Goal: Task Accomplishment & Management: Use online tool/utility

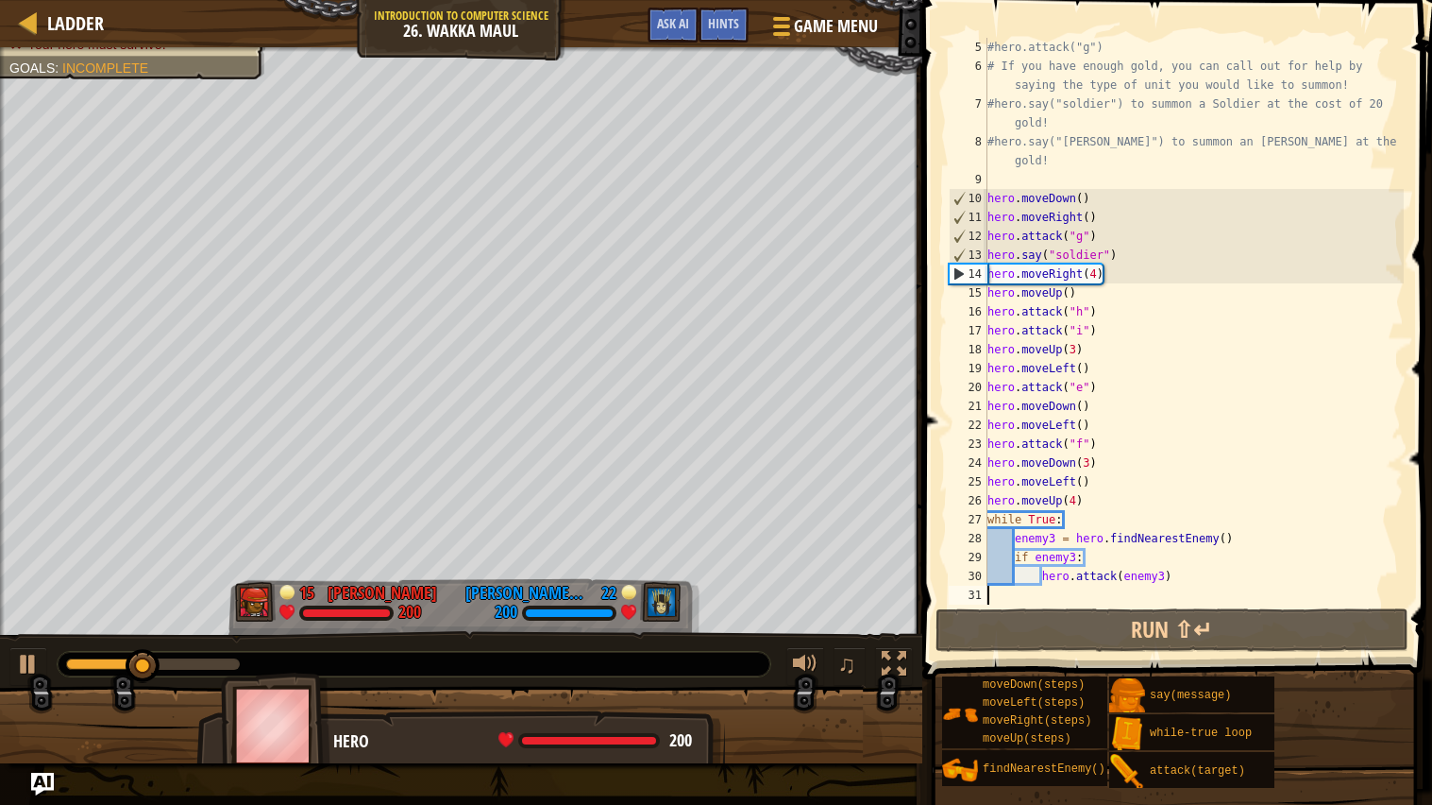
scroll to position [93, 0]
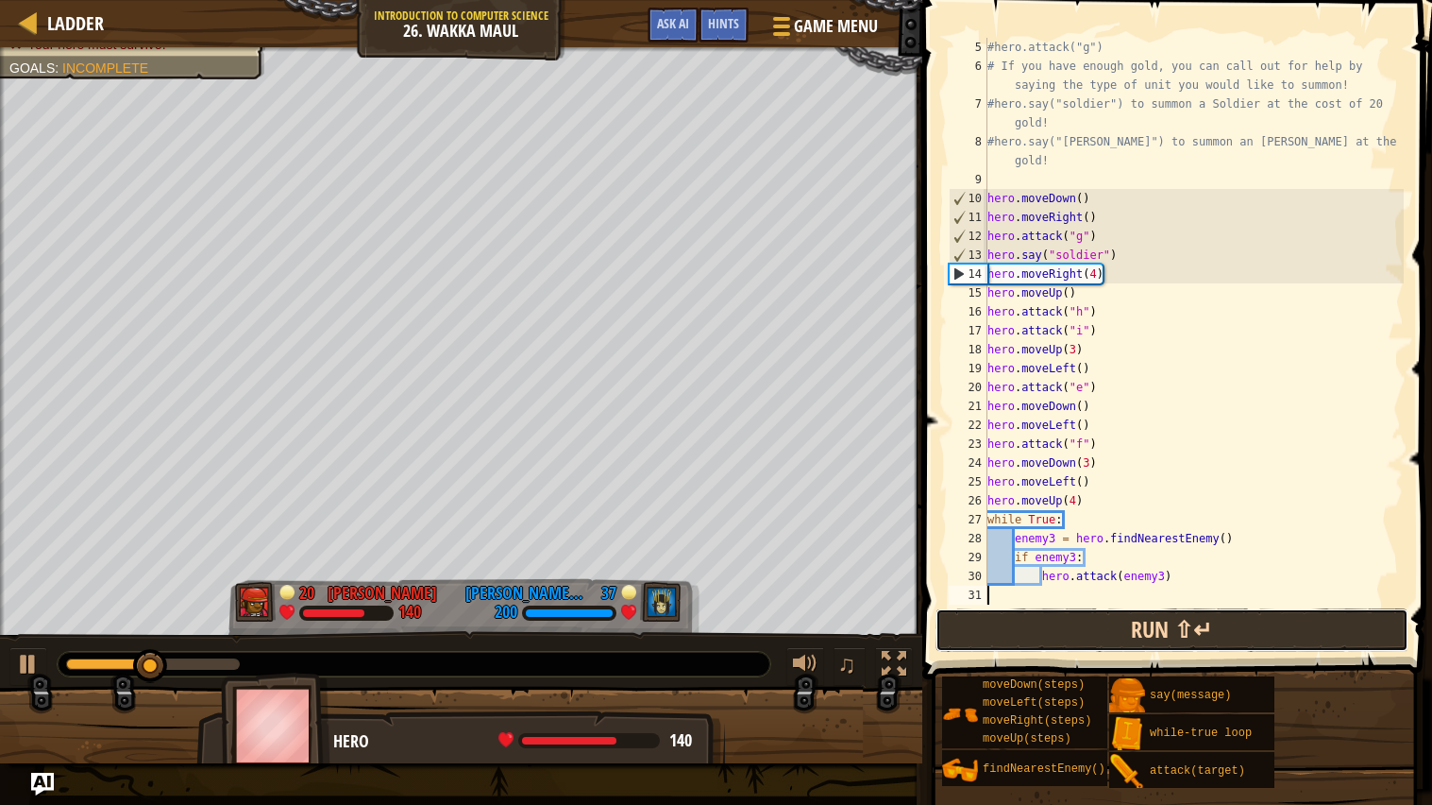
click at [1274, 633] on button "Run ⇧↵" at bounding box center [1172, 629] width 473 height 43
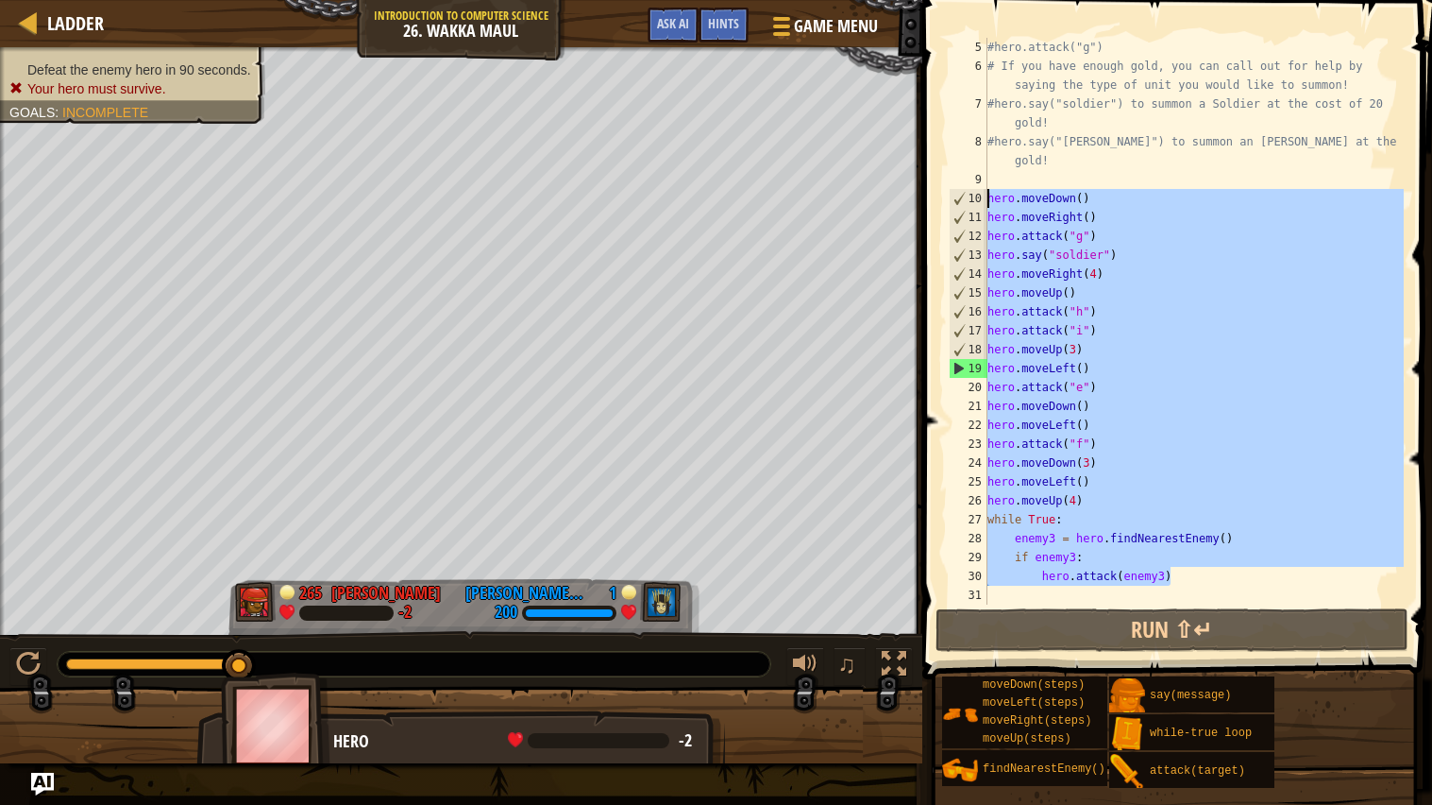
drag, startPoint x: 1176, startPoint y: 579, endPoint x: 952, endPoint y: 196, distance: 443.1
click at [952, 196] on div "5 6 7 8 9 10 11 12 13 14 15 16 17 18 19 20 21 22 23 24 25 26 27 28 29 30 31 #he…" at bounding box center [1174, 321] width 459 height 567
type textarea "hero.moveDown() hero.moveRight()"
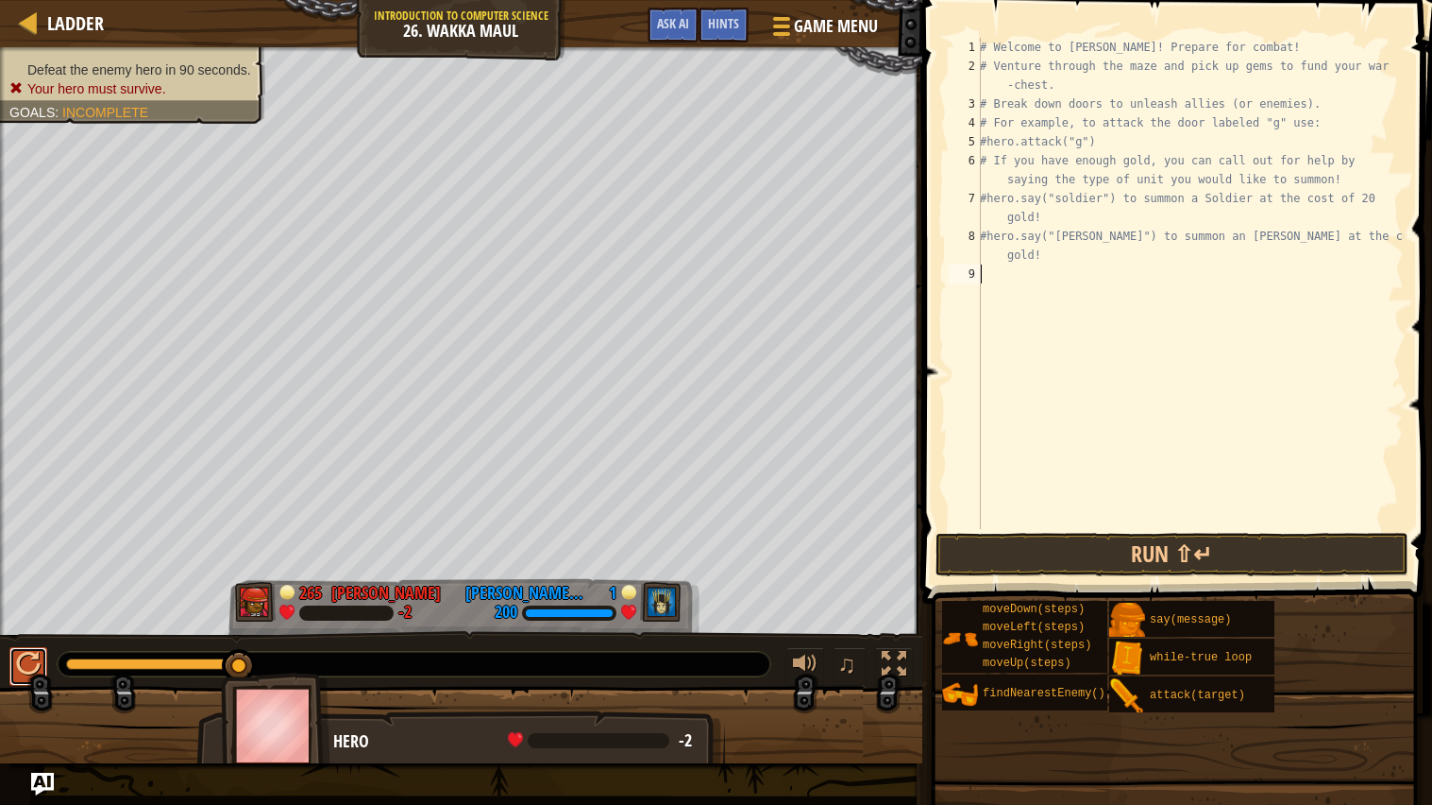
click at [12, 661] on button at bounding box center [28, 666] width 38 height 39
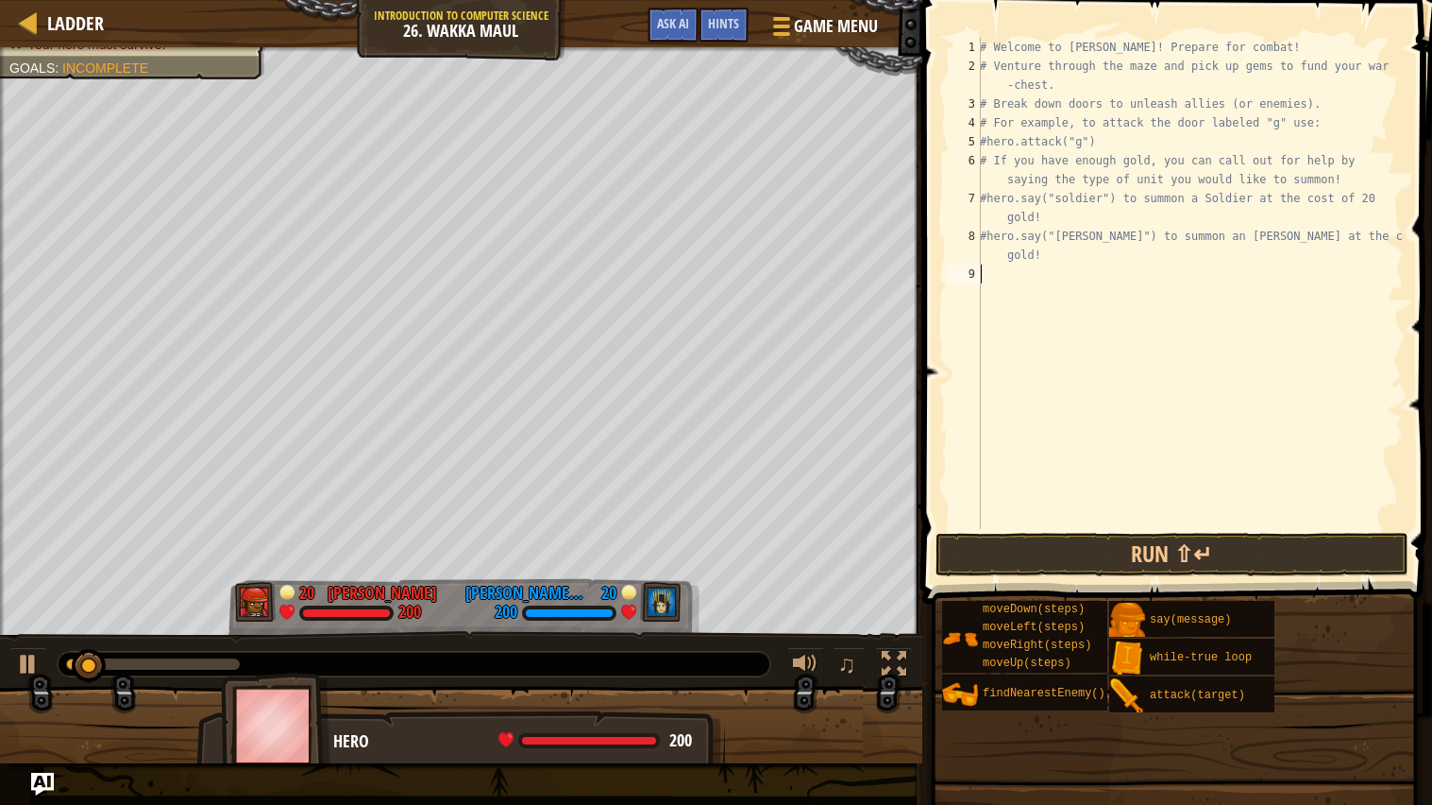
click at [984, 282] on div "# Welcome to [PERSON_NAME]! Prepare for combat! # Venture through the maze and …" at bounding box center [1190, 302] width 428 height 529
click at [993, 277] on div "# Welcome to [PERSON_NAME]! Prepare for combat! # Venture through the maze and …" at bounding box center [1190, 302] width 428 height 529
click at [1003, 280] on div "# Welcome to [PERSON_NAME]! Prepare for combat! # Venture through the maze and …" at bounding box center [1190, 302] width 428 height 529
click at [951, 277] on div "9" at bounding box center [965, 273] width 32 height 19
click at [1002, 269] on div "# Welcome to [PERSON_NAME]! Prepare for combat! # Venture through the maze and …" at bounding box center [1190, 302] width 428 height 529
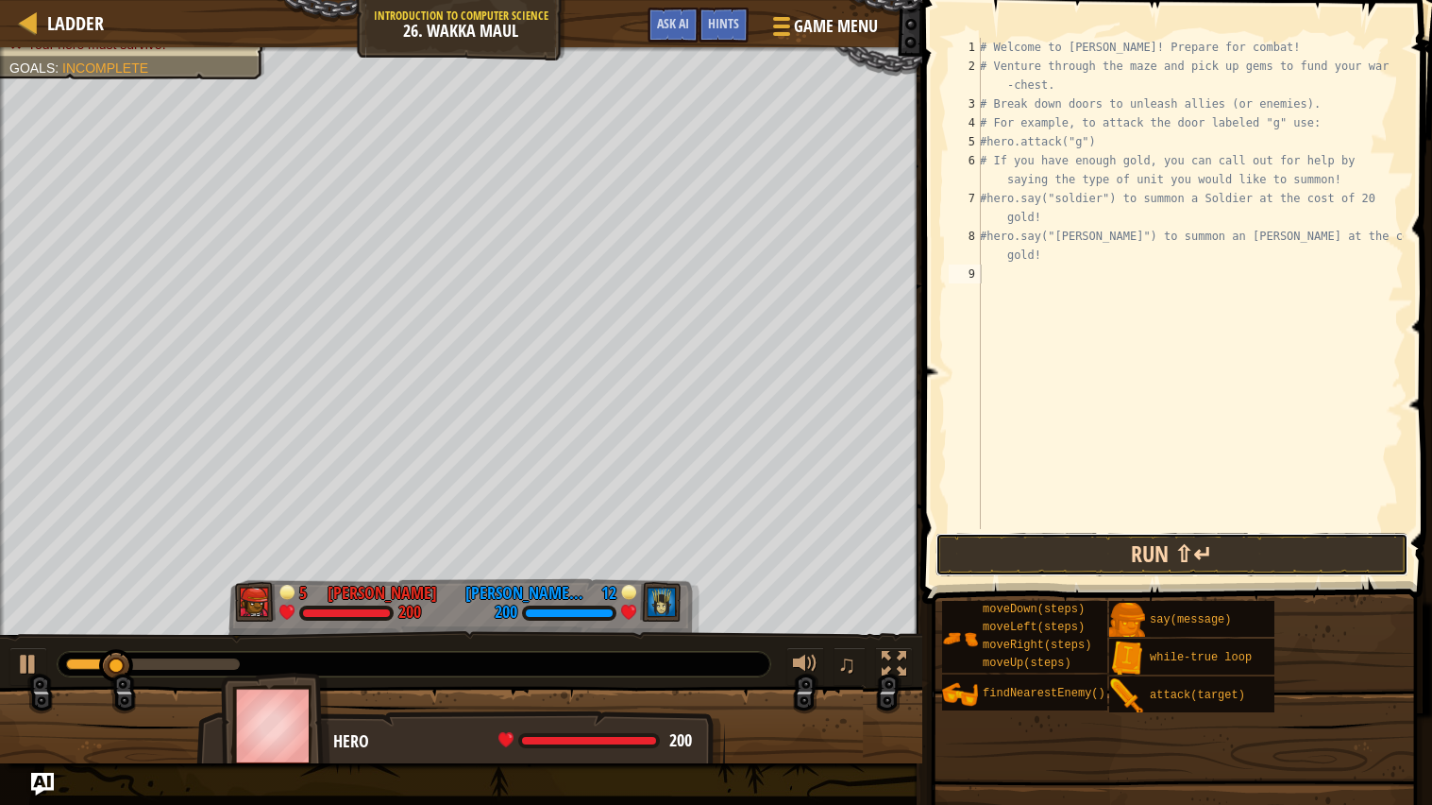
click at [1172, 548] on button "Run ⇧↵" at bounding box center [1172, 554] width 473 height 43
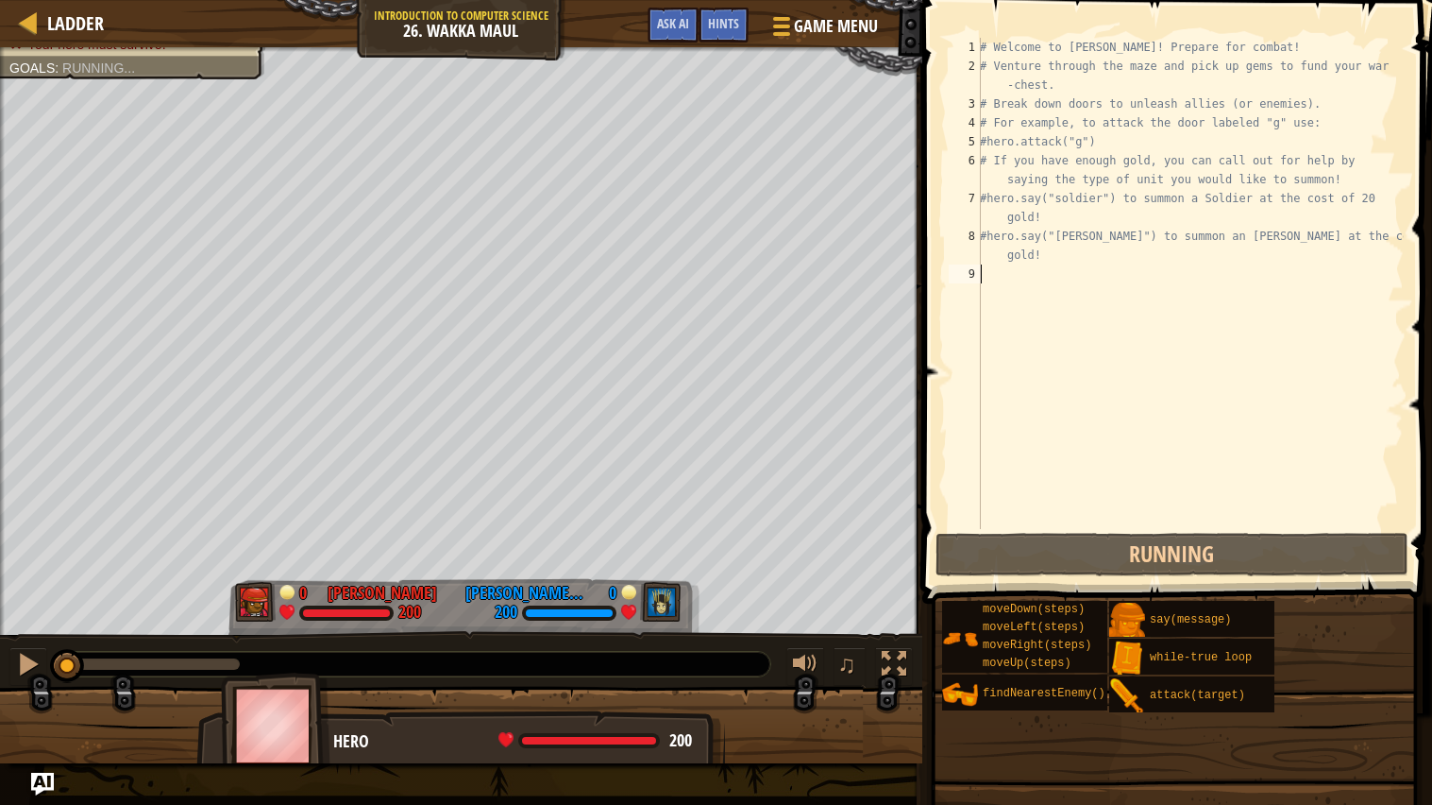
click at [991, 287] on div "# Welcome to [PERSON_NAME]! Prepare for combat! # Venture through the maze and …" at bounding box center [1190, 302] width 428 height 529
click at [980, 265] on div "9" at bounding box center [965, 273] width 32 height 19
paste textarea "hero.attack(enemy3)"
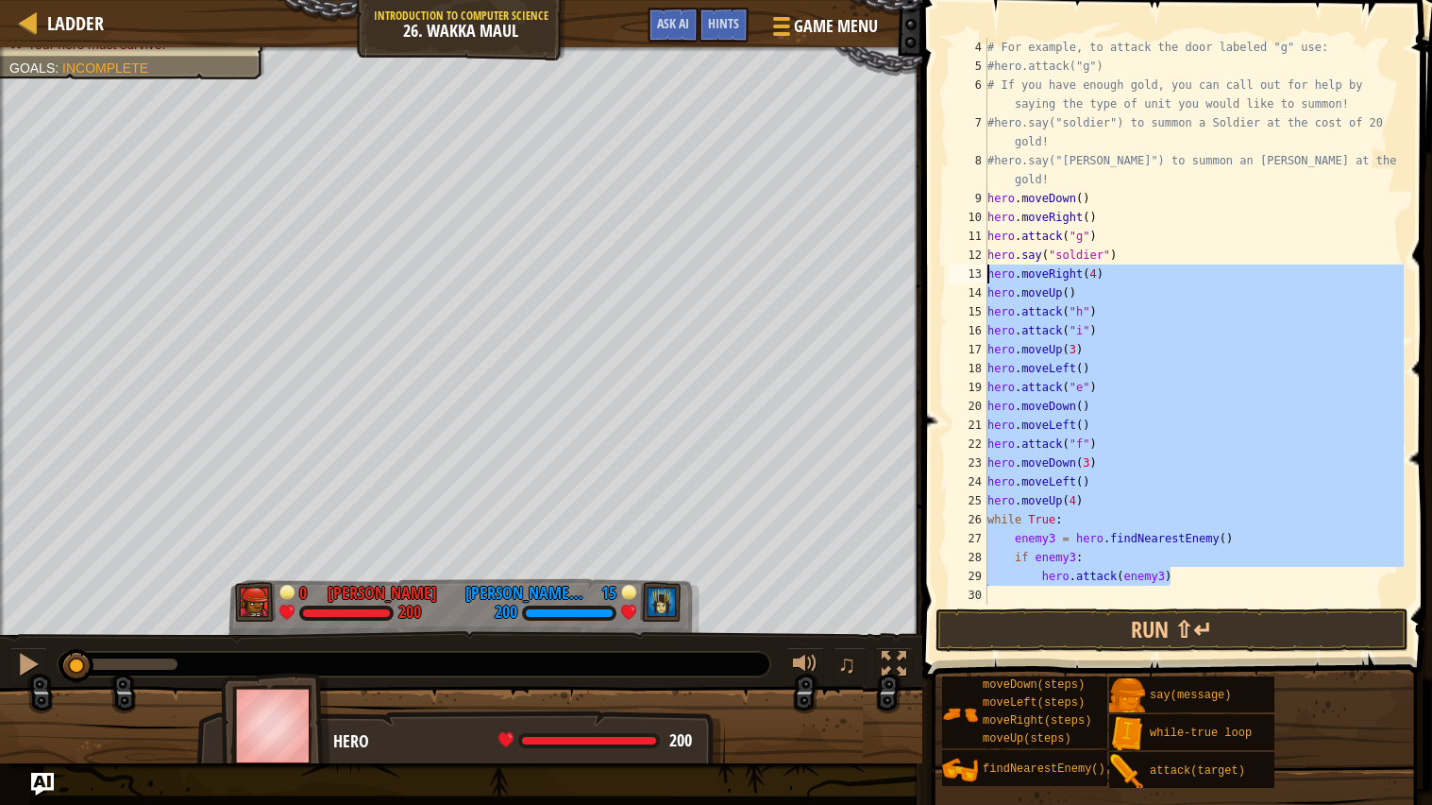
drag, startPoint x: 1190, startPoint y: 577, endPoint x: 949, endPoint y: 286, distance: 377.6
click at [949, 286] on div "hero.attack(enemy3) 4 5 6 7 8 9 10 11 12 13 14 15 16 17 18 19 20 21 22 23 24 25…" at bounding box center [1174, 321] width 459 height 567
type textarea "hero.moveUp() hero.attack("h")"
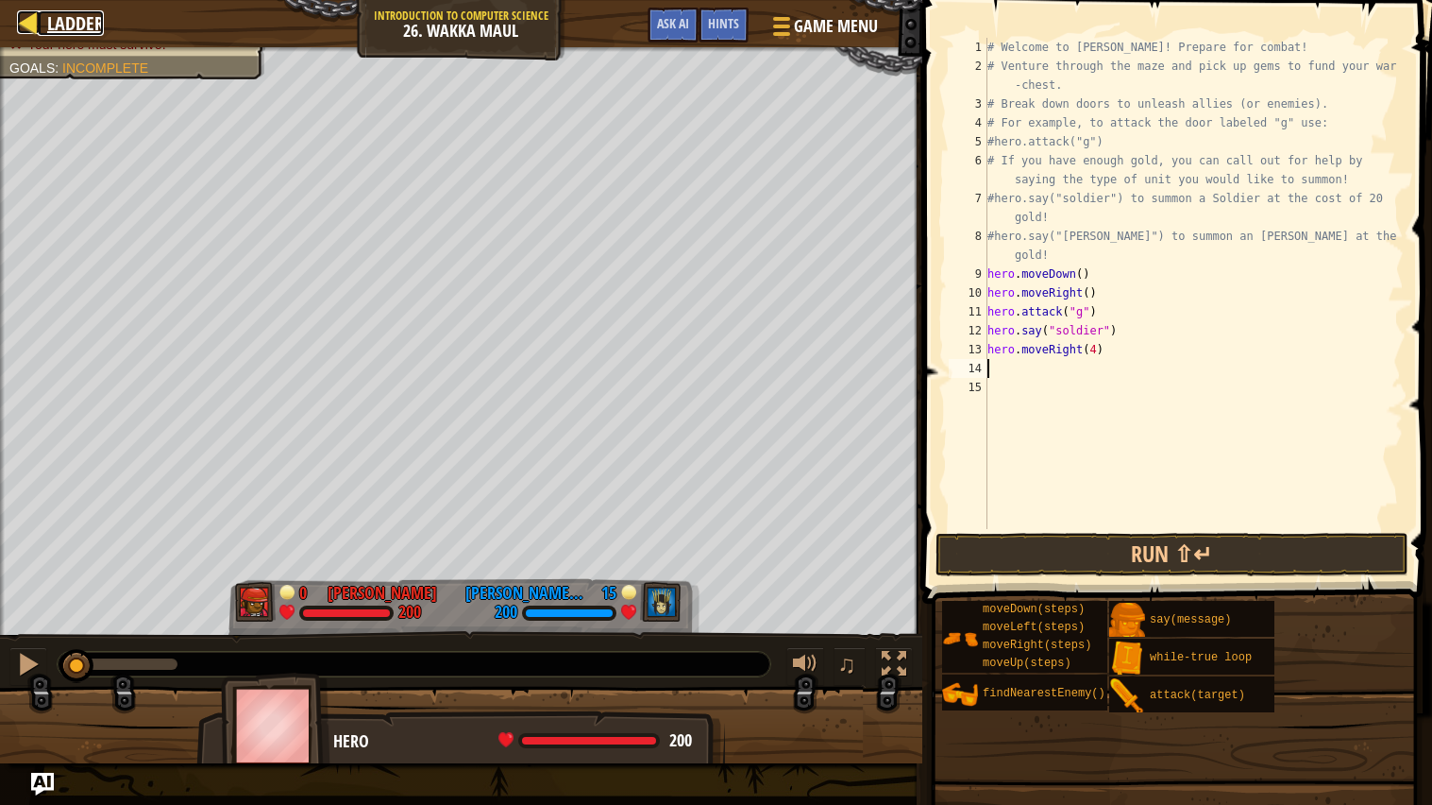
click at [50, 16] on span "Ladder" at bounding box center [75, 22] width 57 height 25
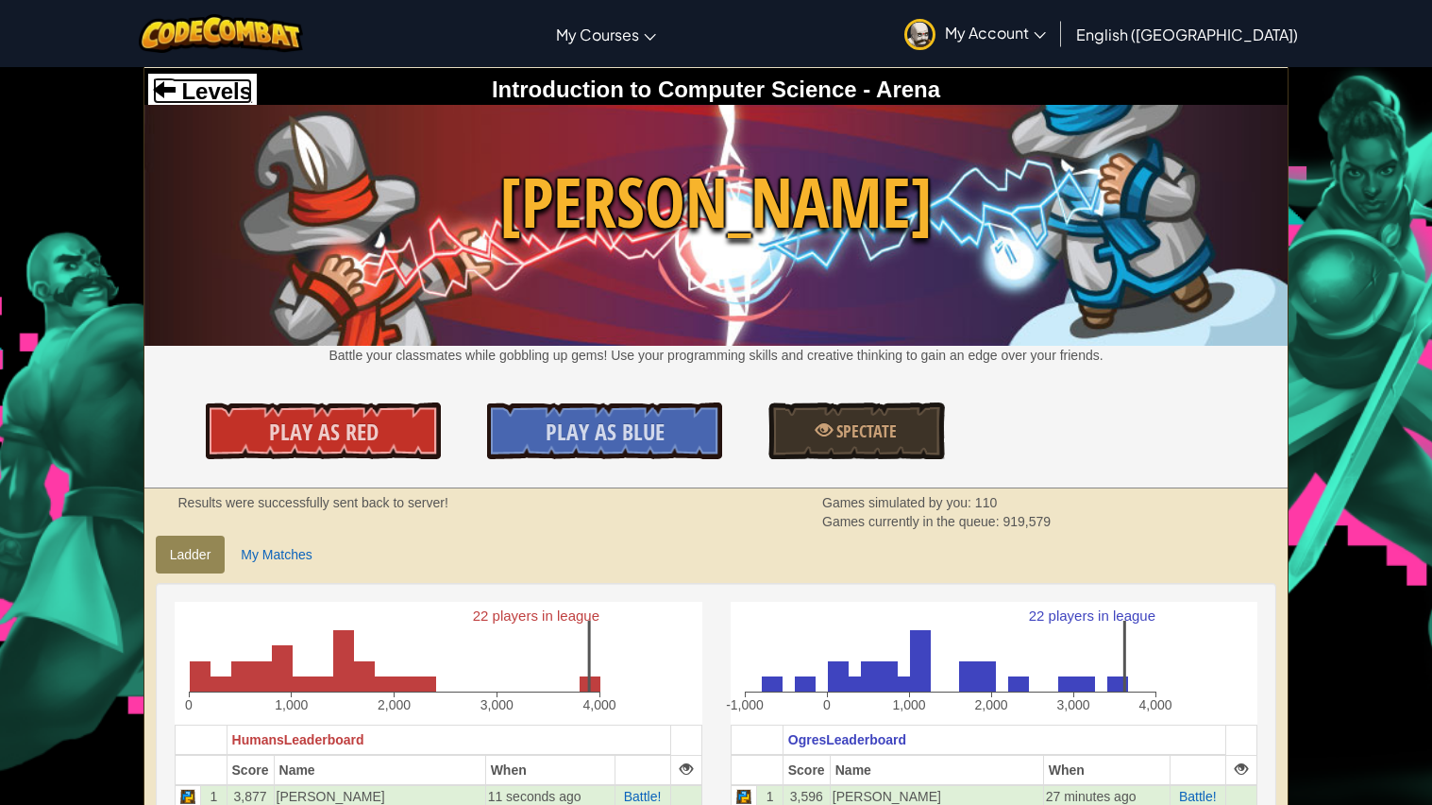
click at [244, 100] on span "Levels" at bounding box center [214, 90] width 76 height 25
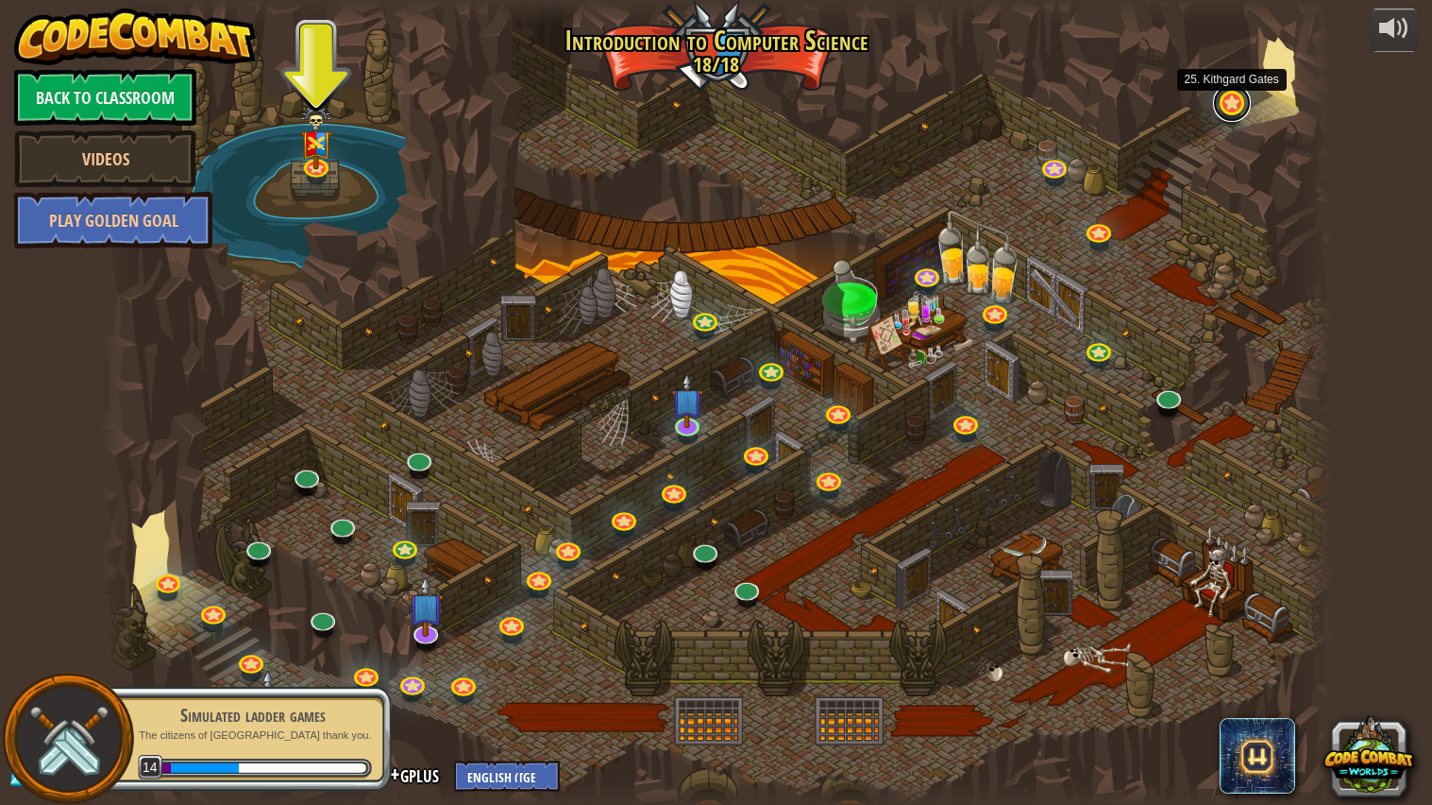
click at [1232, 104] on link at bounding box center [1232, 103] width 38 height 38
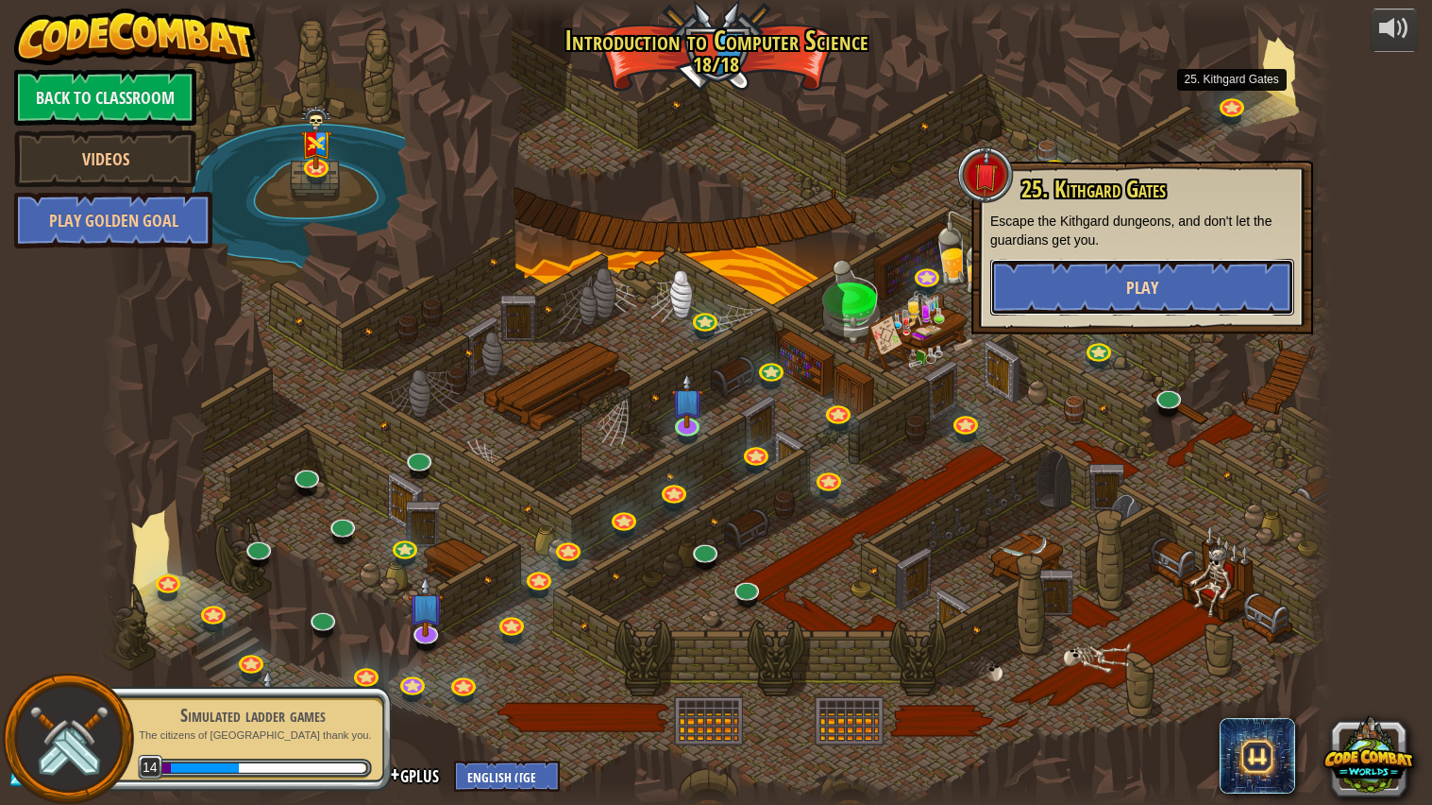
click at [1144, 290] on span "Play" at bounding box center [1143, 288] width 32 height 24
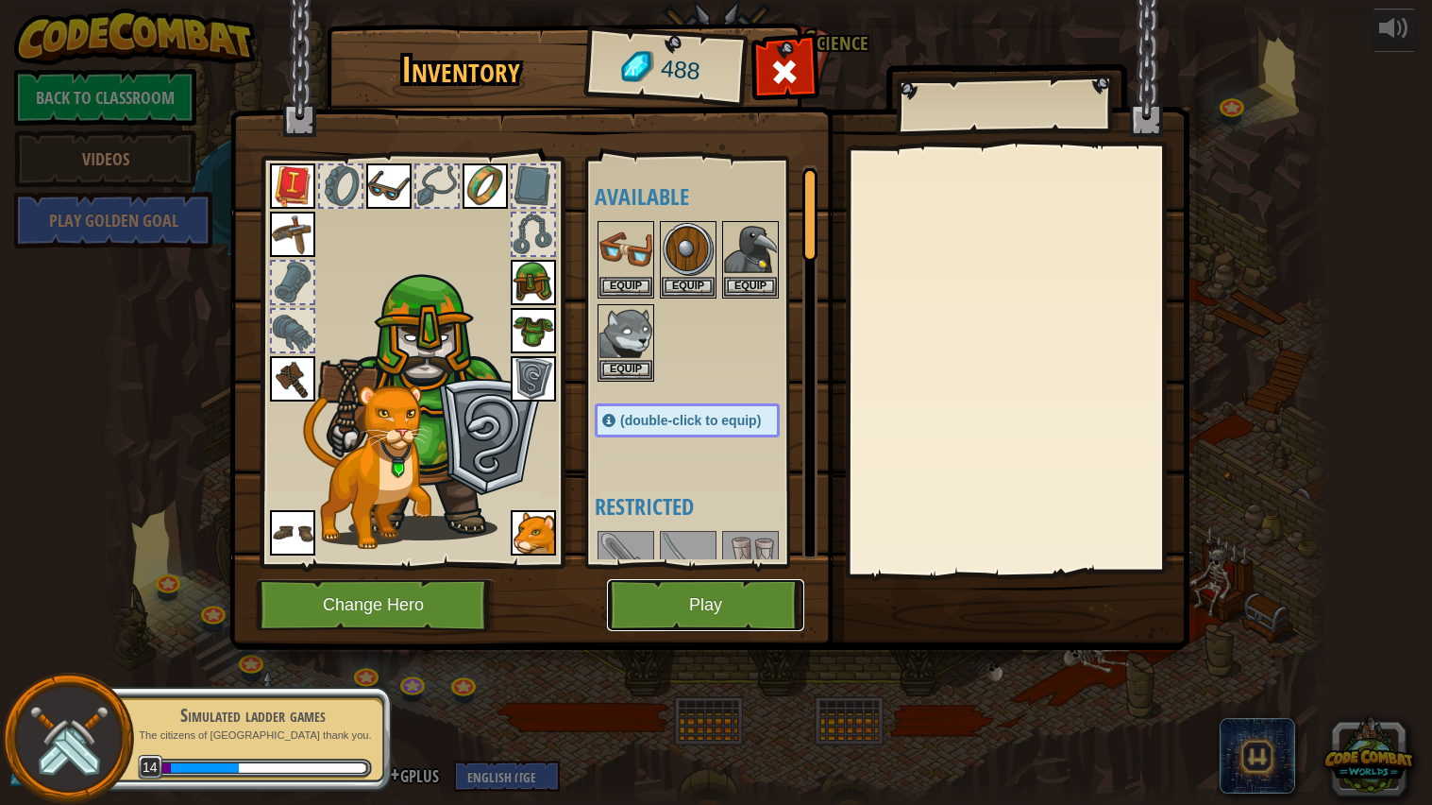
click at [665, 631] on button "Play" at bounding box center [705, 605] width 197 height 52
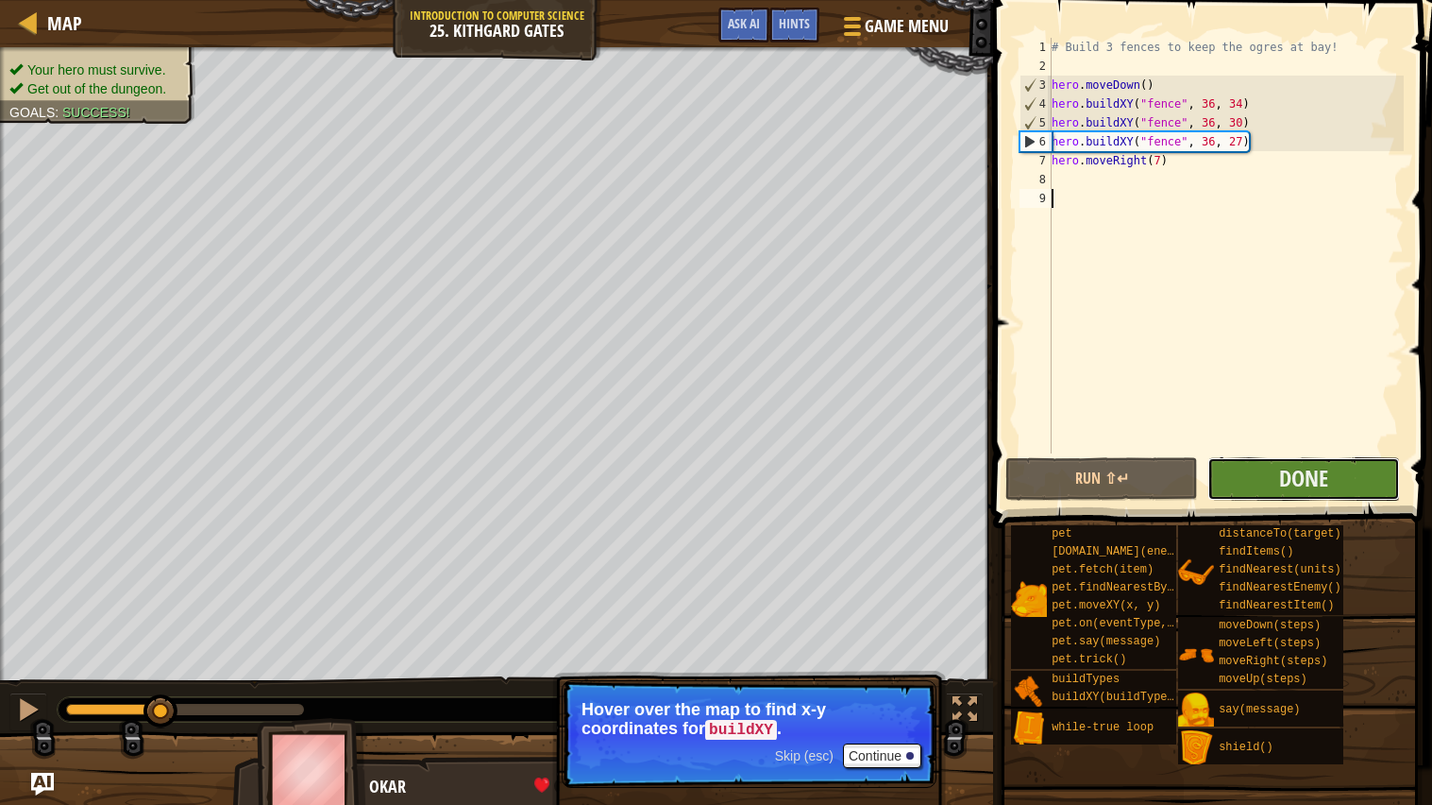
click at [1348, 469] on button "Done" at bounding box center [1304, 478] width 193 height 43
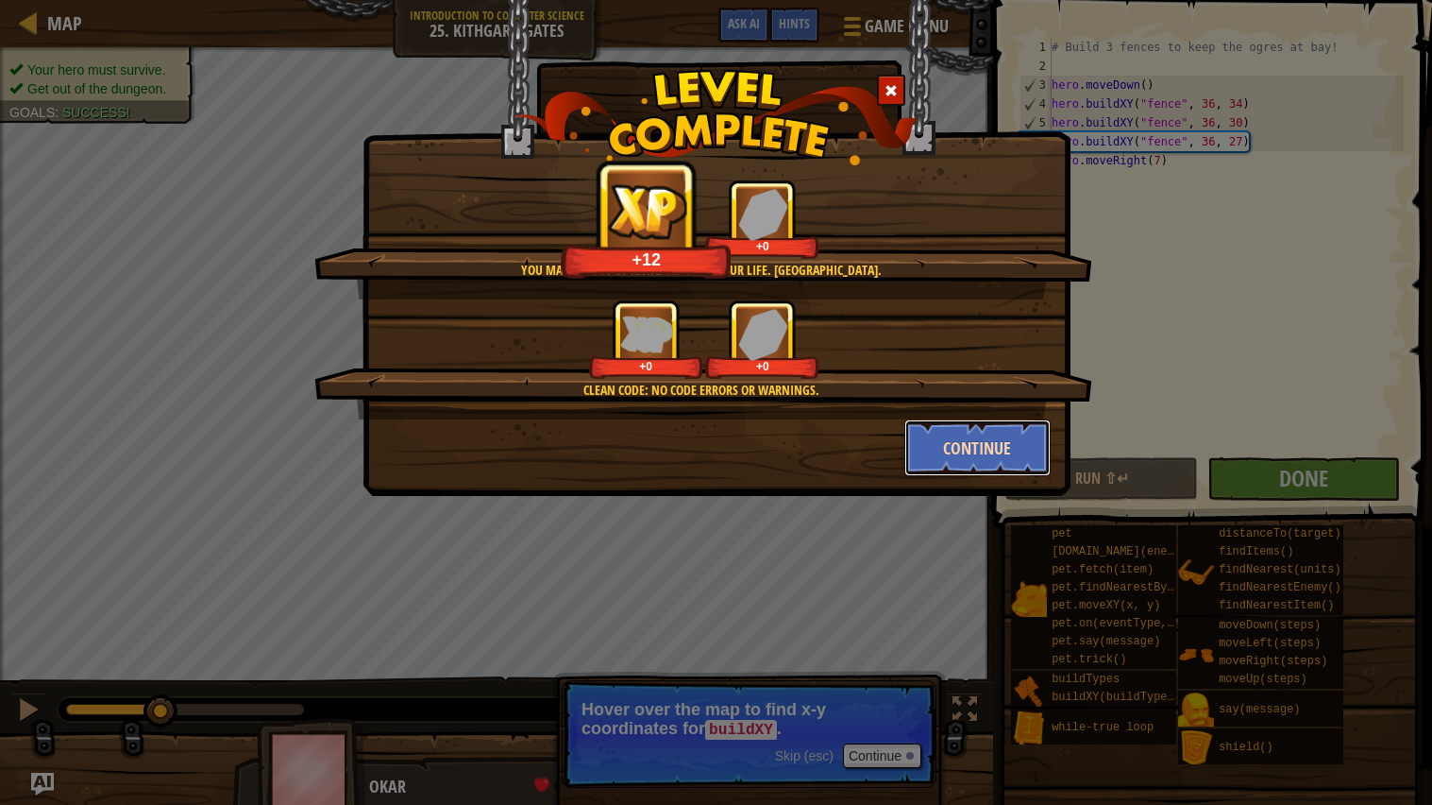
click at [975, 438] on button "Continue" at bounding box center [978, 447] width 146 height 57
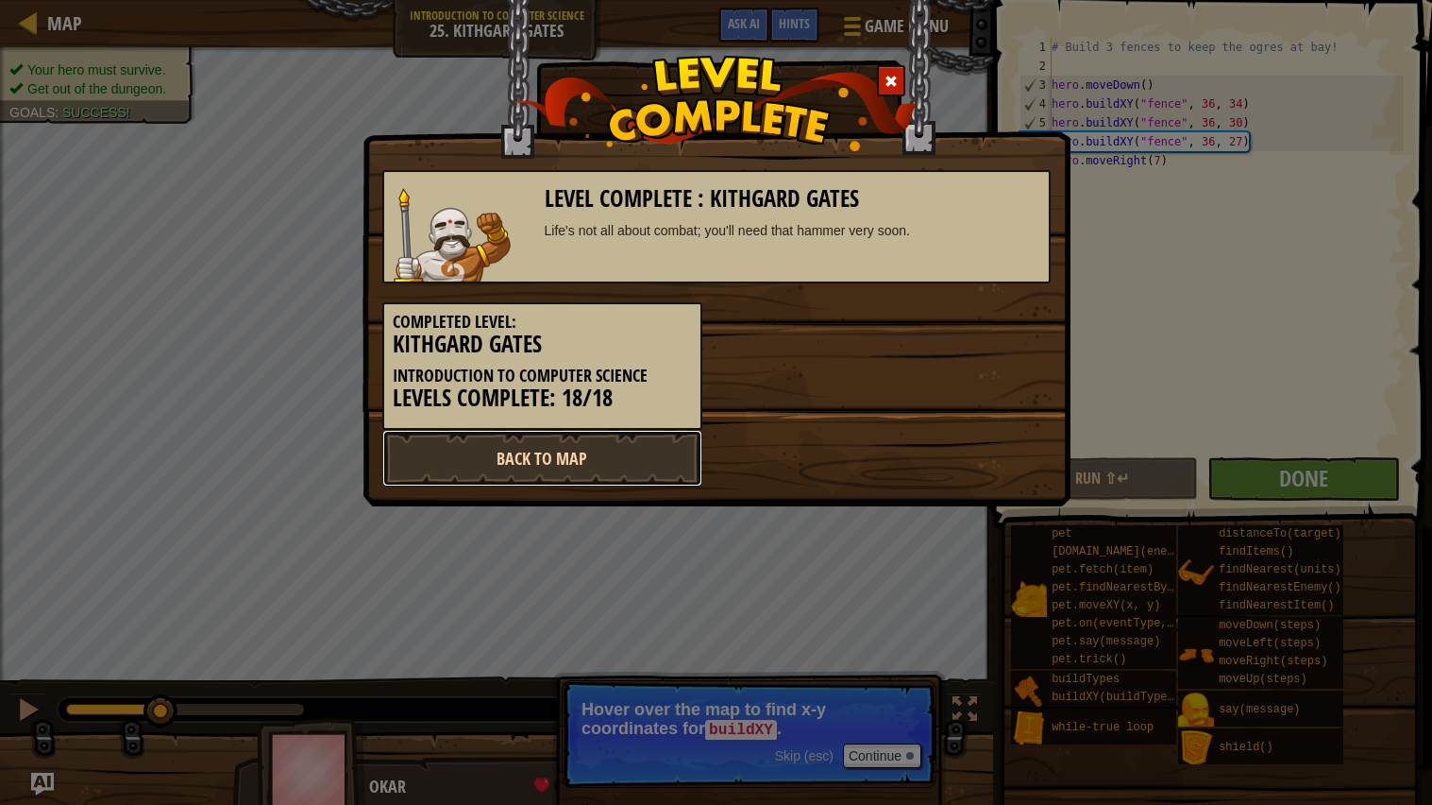
click at [609, 445] on link "Back to Map" at bounding box center [542, 458] width 320 height 57
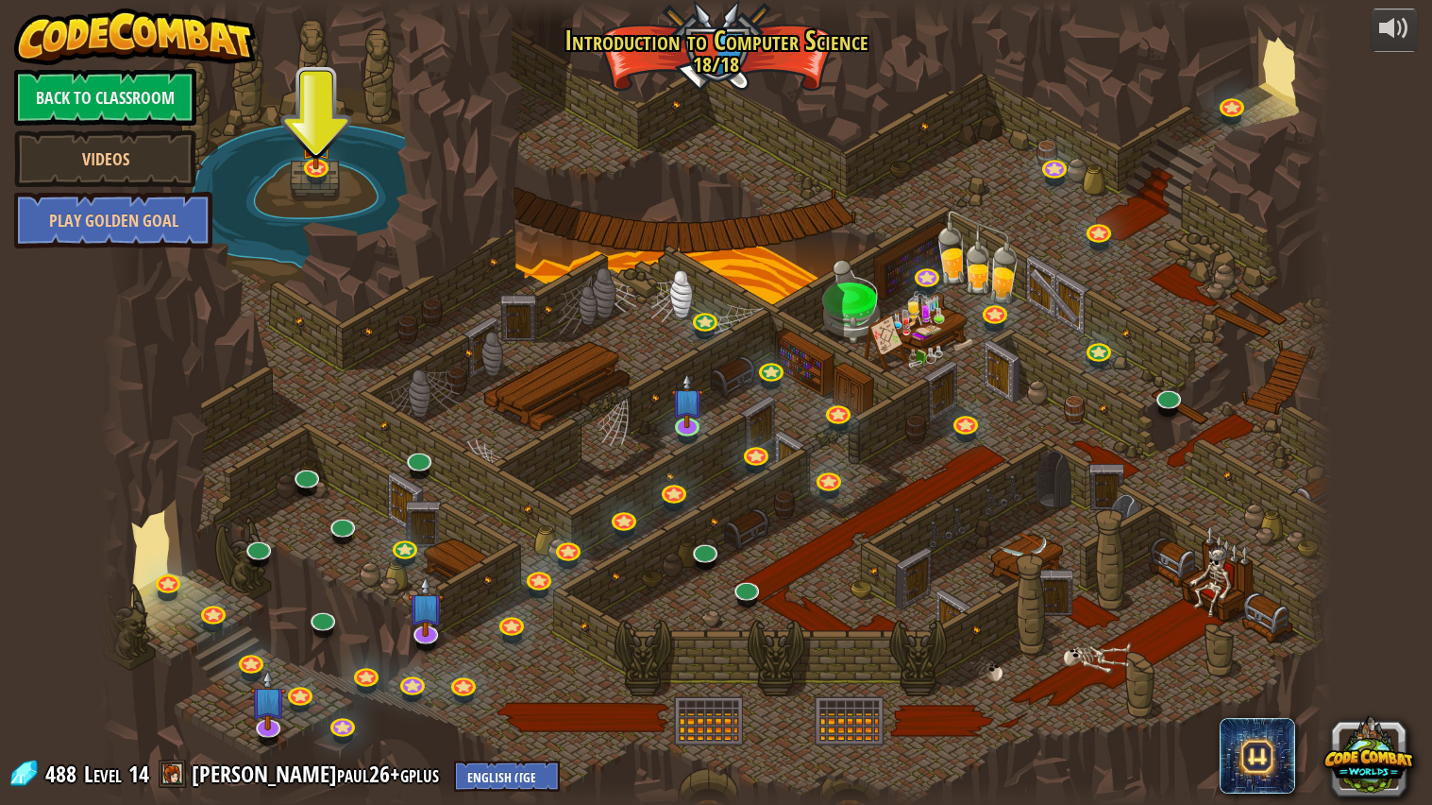
click at [1270, 75] on div at bounding box center [716, 402] width 1232 height 805
click at [80, 90] on link "Back to Classroom" at bounding box center [105, 97] width 182 height 57
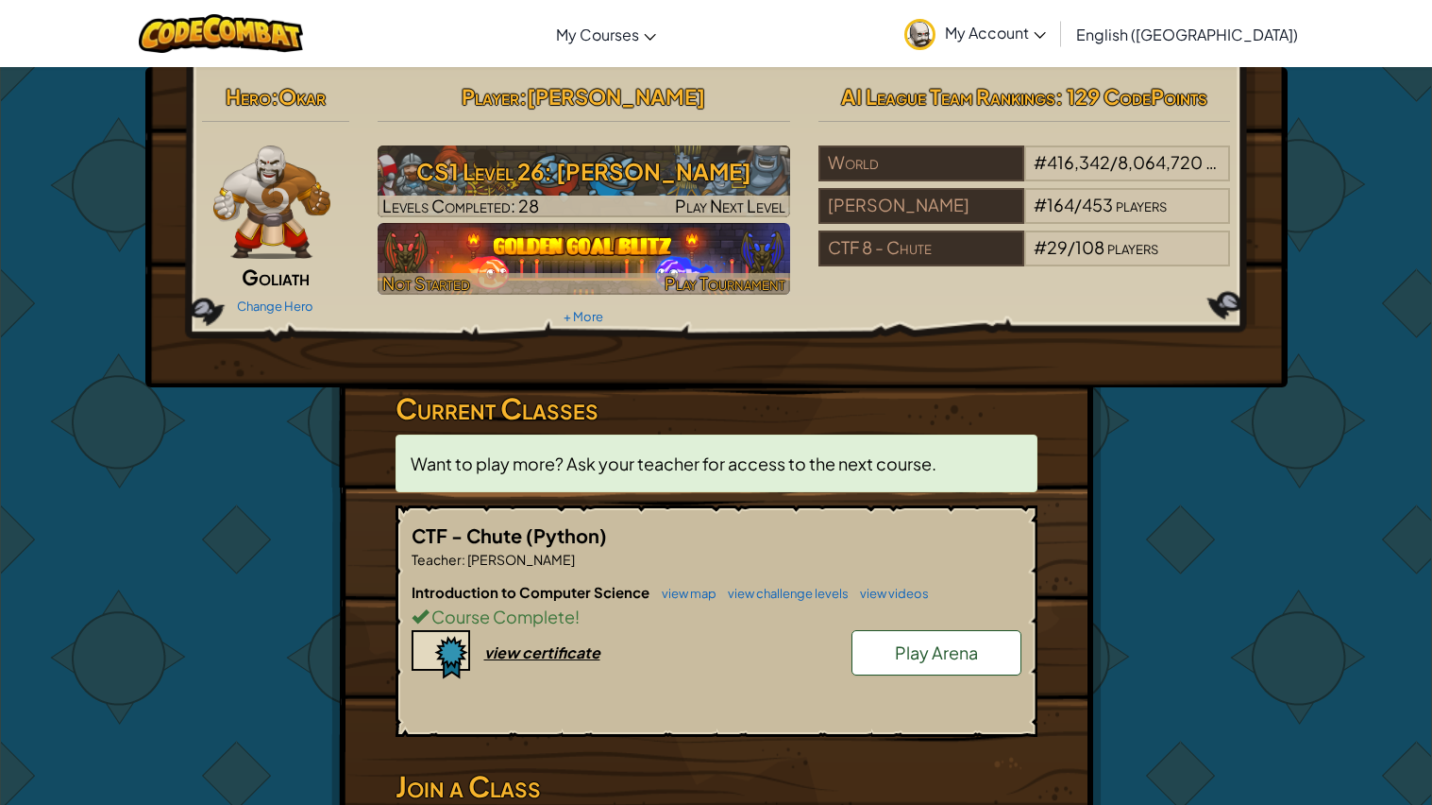
click at [620, 250] on img at bounding box center [584, 259] width 413 height 72
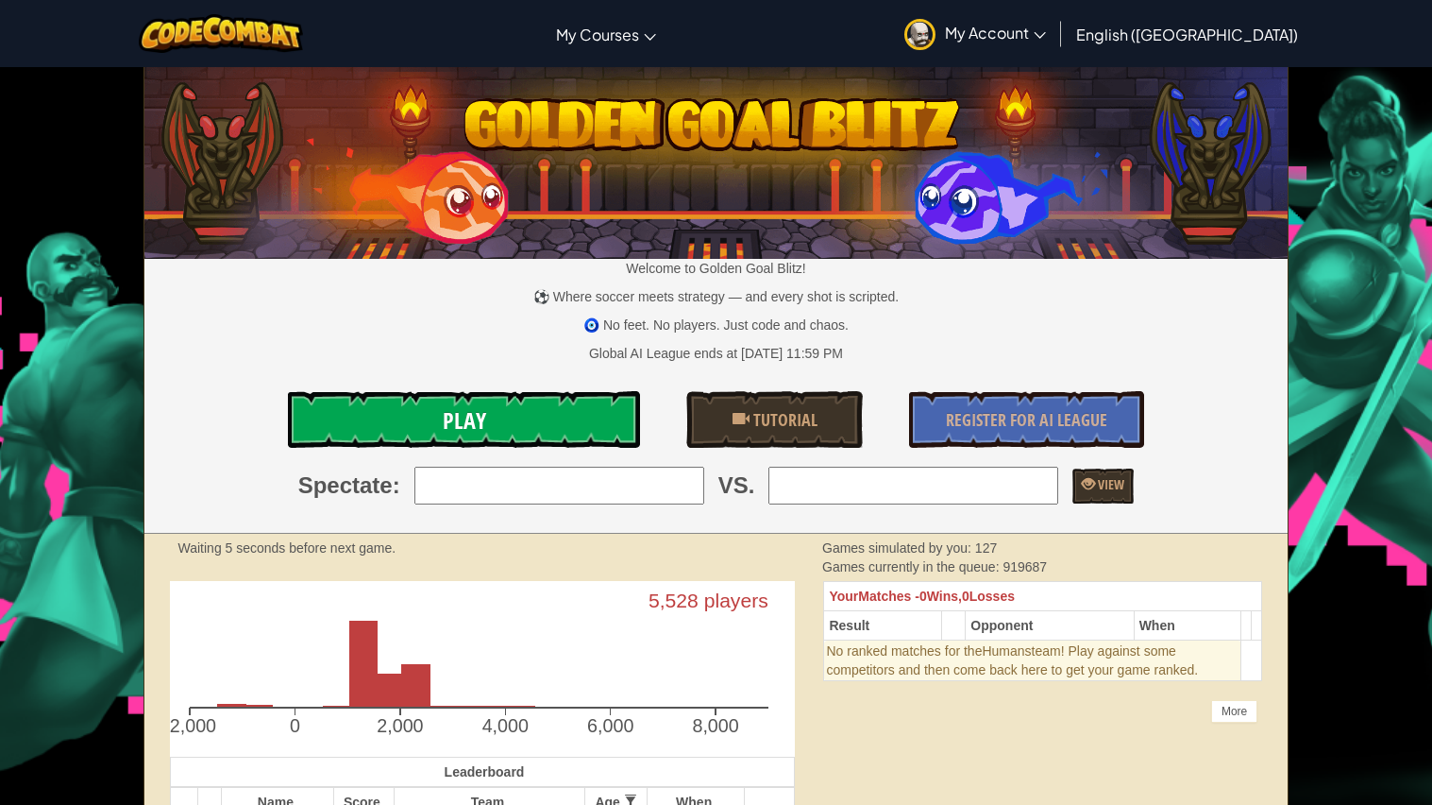
click at [504, 408] on link "Play" at bounding box center [463, 419] width 351 height 57
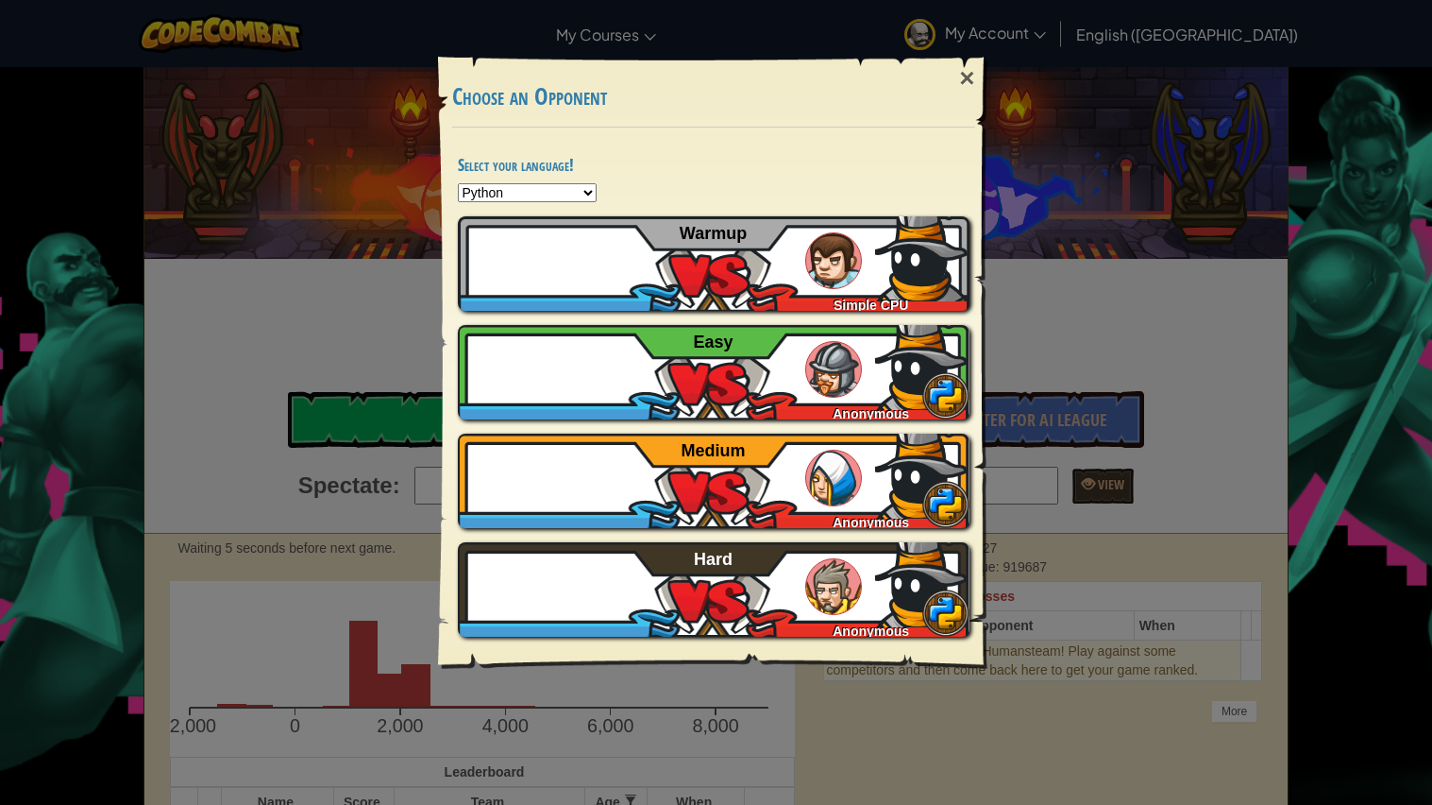
click at [117, 287] on div "× Choose an Opponent Select your language! Python JavaScript CoffeeScript Lua C…" at bounding box center [716, 402] width 1432 height 805
